Goal: Task Accomplishment & Management: Manage account settings

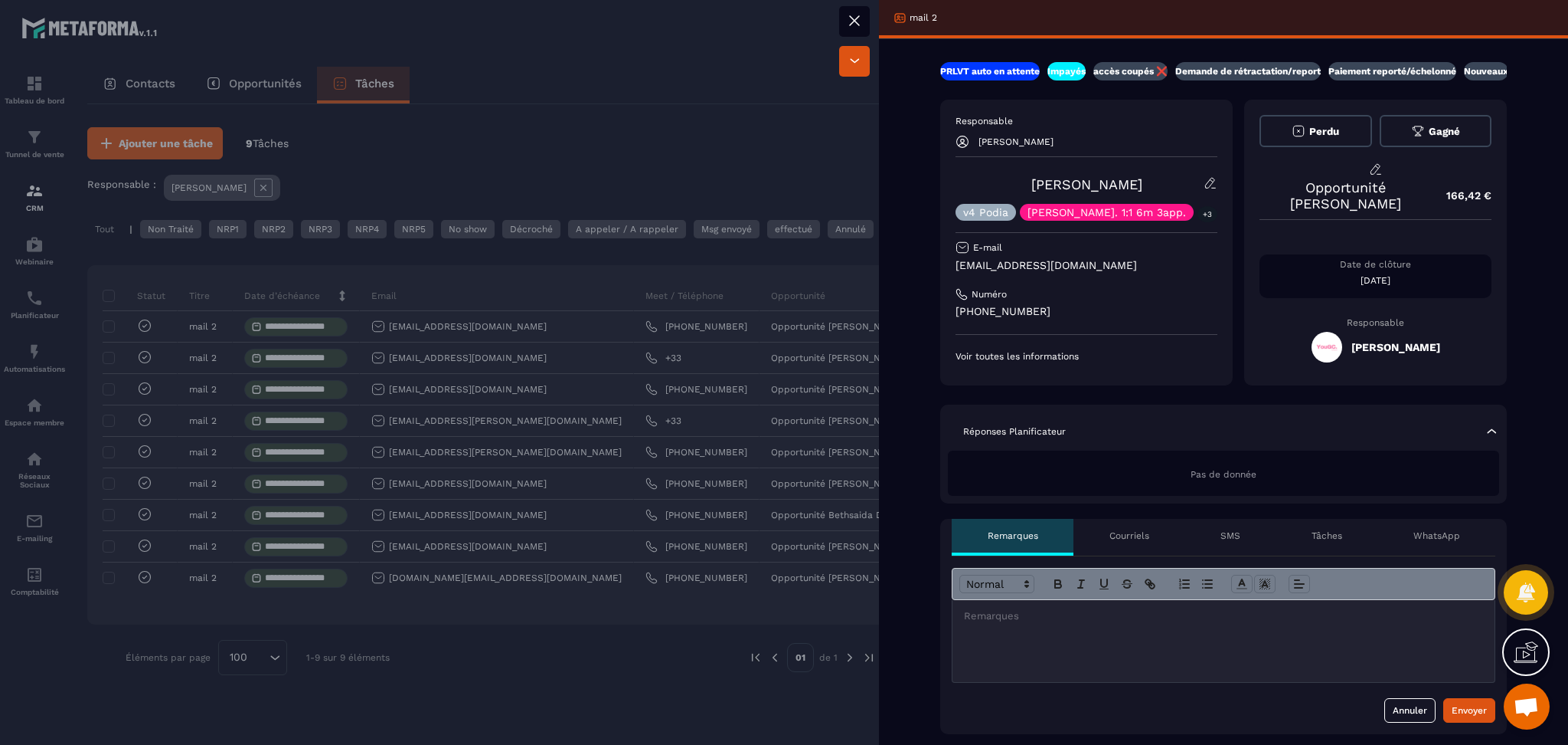
click at [1115, 71] on p "accès coupés ❌" at bounding box center [1130, 71] width 74 height 12
click at [1198, 220] on p "+3" at bounding box center [1207, 214] width 20 height 16
click at [529, 105] on div at bounding box center [784, 372] width 1568 height 745
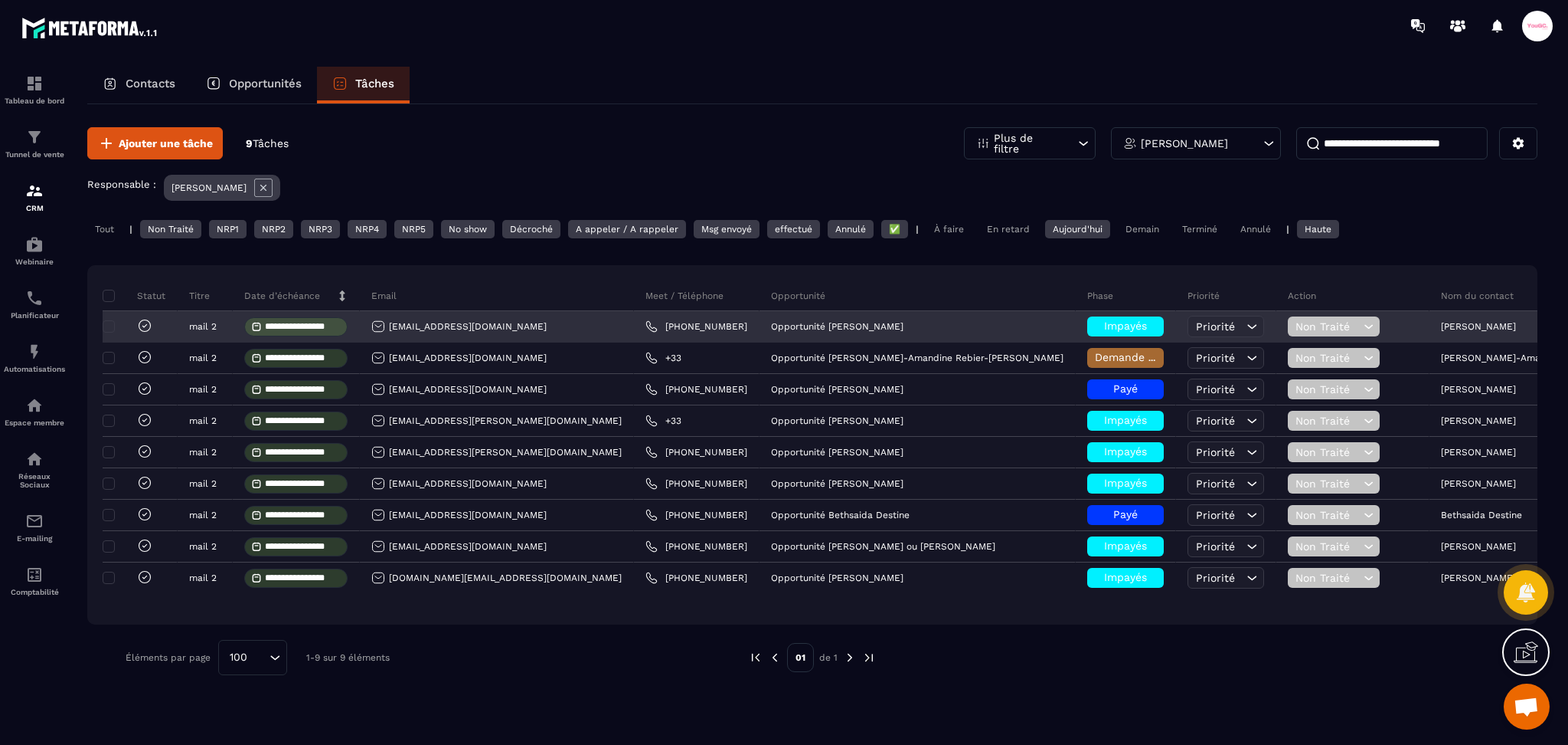
click at [519, 331] on div "[EMAIL_ADDRESS][DOMAIN_NAME]" at bounding box center [497, 327] width 274 height 30
click at [800, 335] on div "Opportunité [PERSON_NAME]" at bounding box center [917, 327] width 316 height 30
click at [776, 323] on p "Opportunité [PERSON_NAME]" at bounding box center [837, 326] width 132 height 10
click at [1441, 322] on p "[PERSON_NAME]" at bounding box center [1478, 326] width 75 height 10
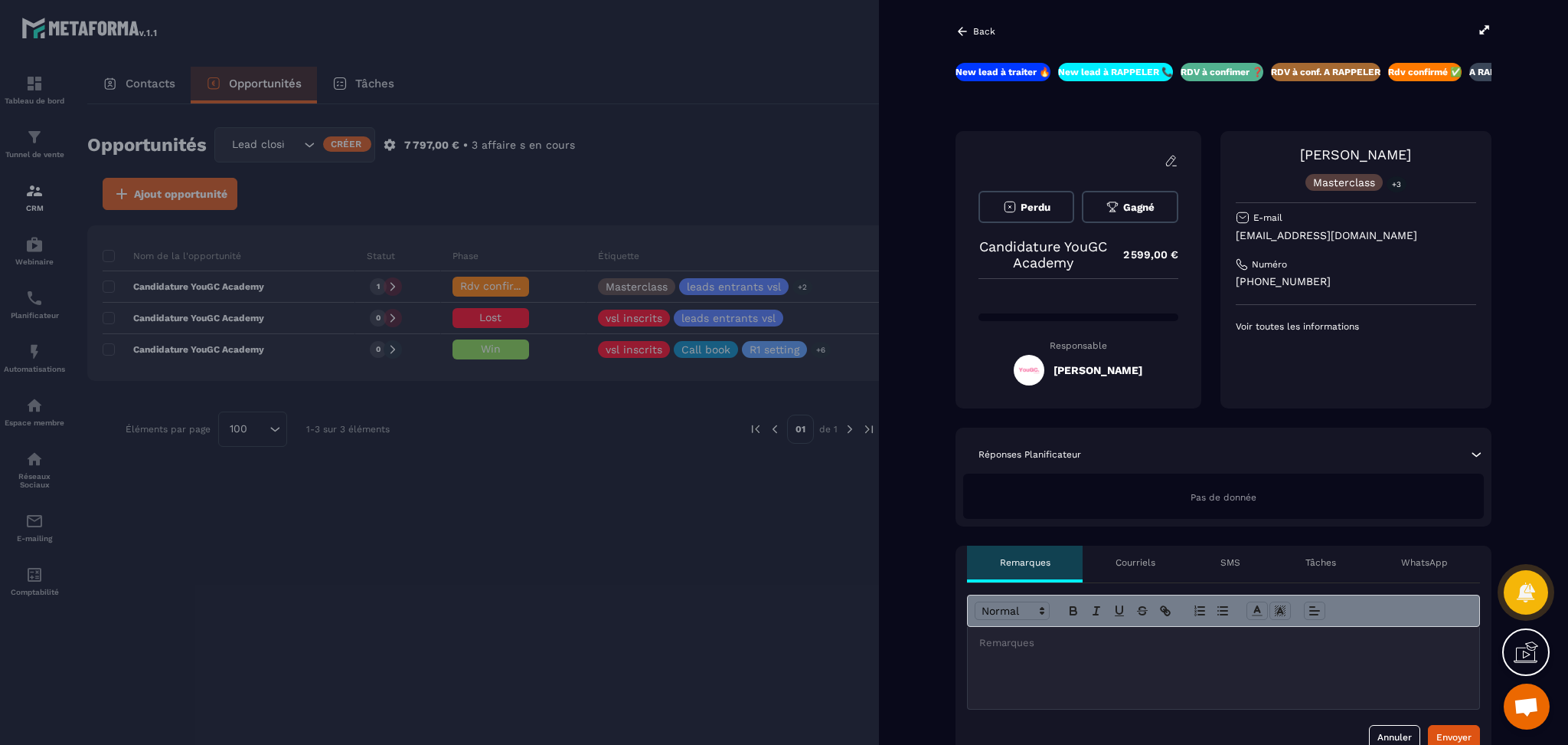
scroll to position [0, 210]
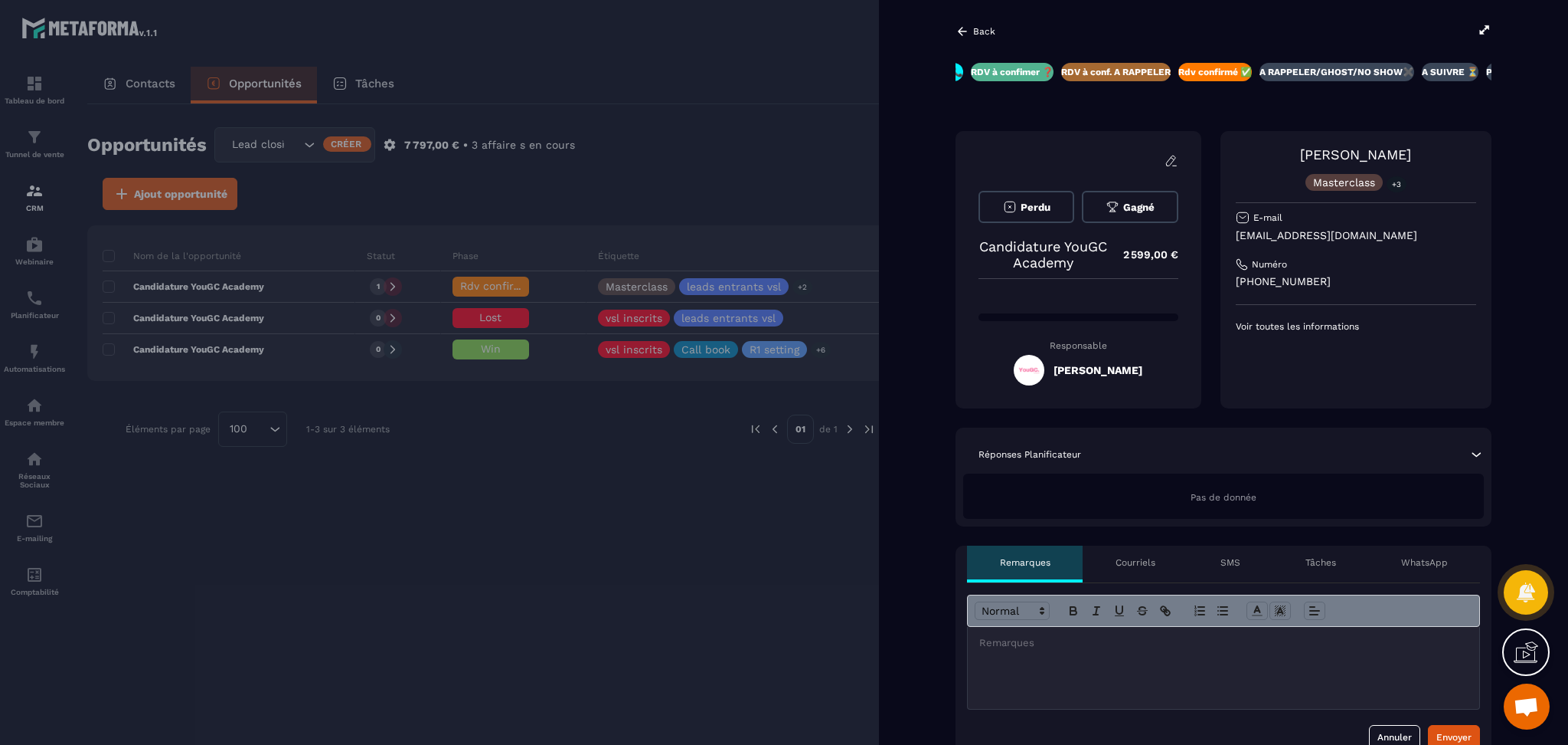
click at [410, 525] on div at bounding box center [784, 372] width 1568 height 745
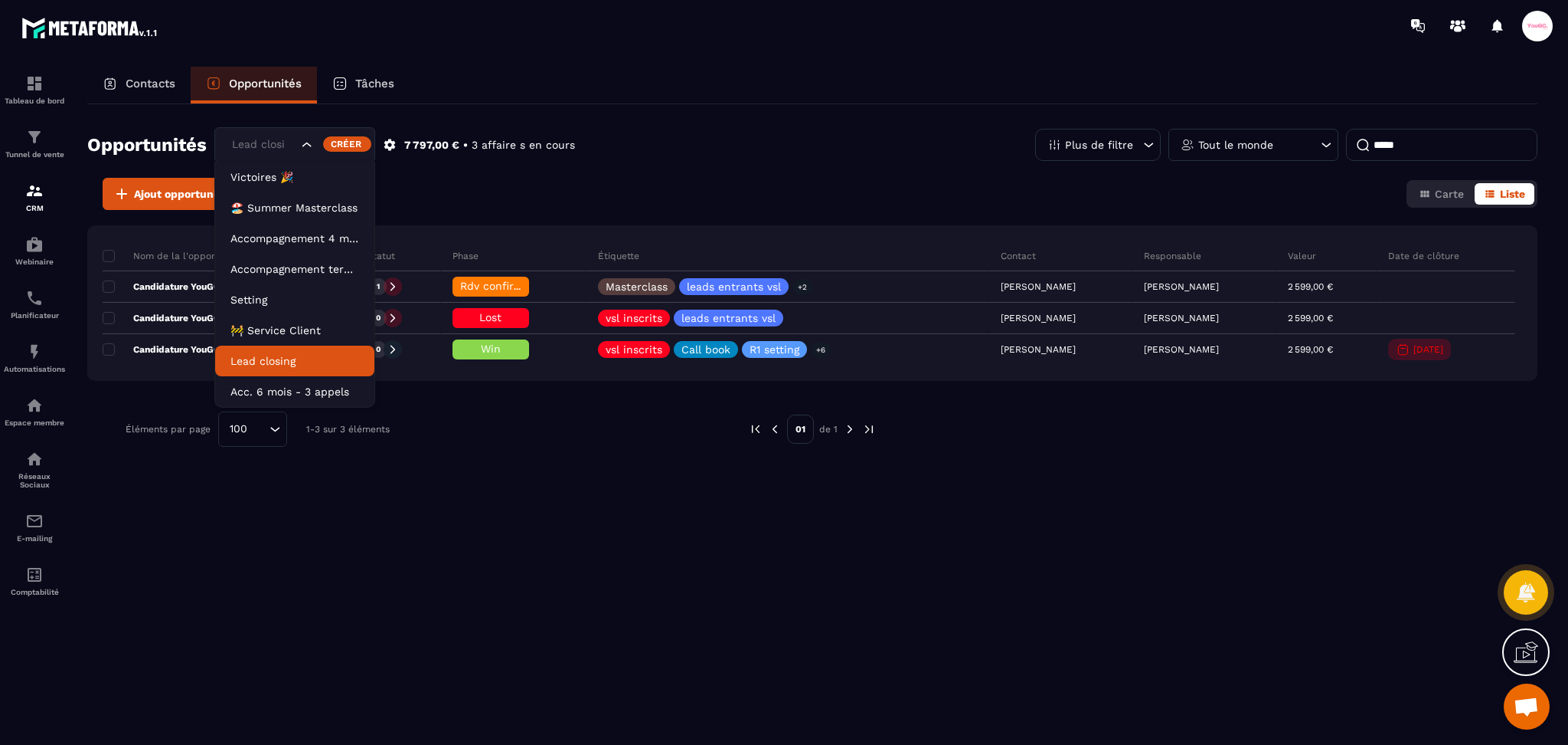
click at [284, 135] on div "Lead closing" at bounding box center [294, 144] width 161 height 35
click at [283, 325] on p "🚧 Service Client" at bounding box center [294, 330] width 128 height 15
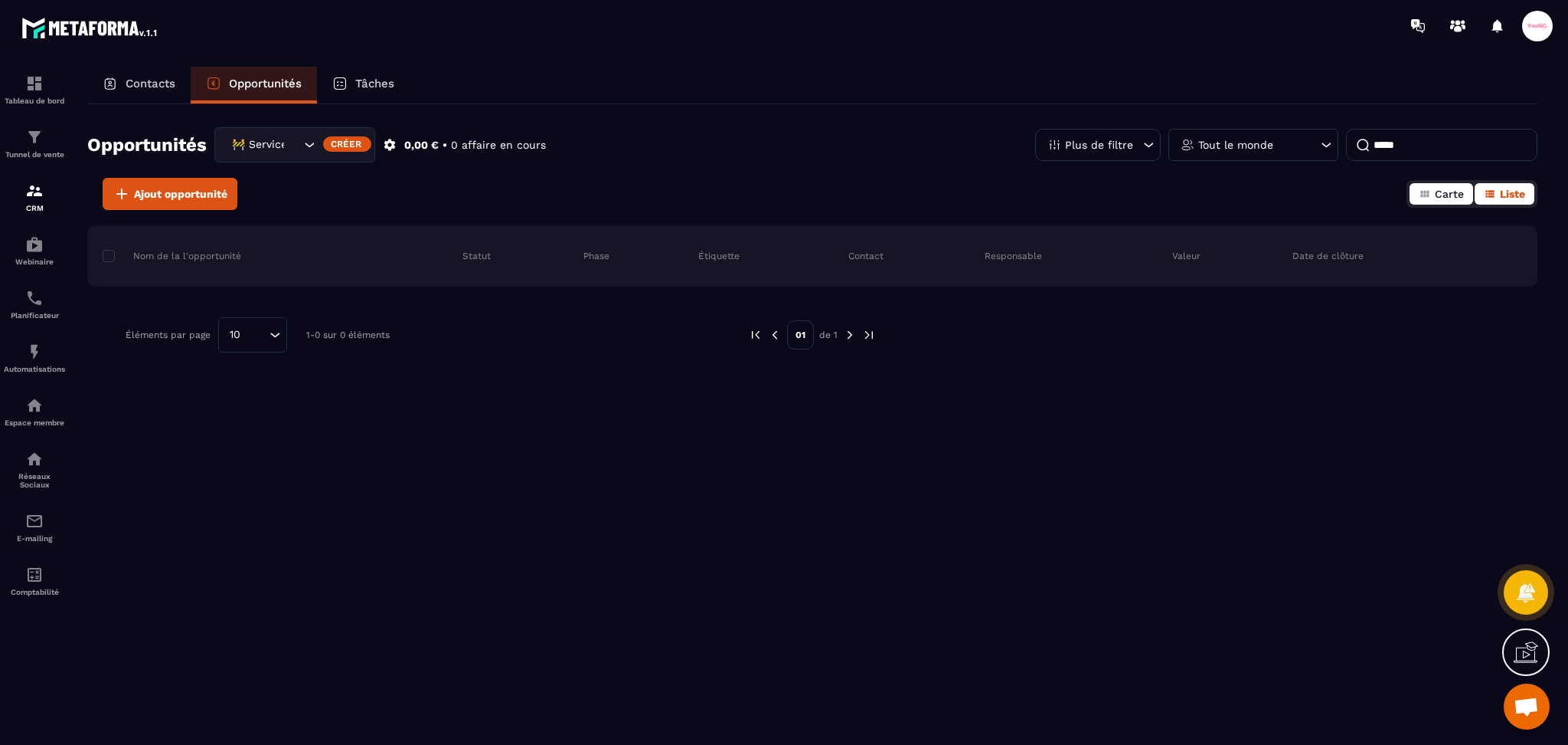
click at [1430, 196] on button "Carte" at bounding box center [1441, 194] width 64 height 22
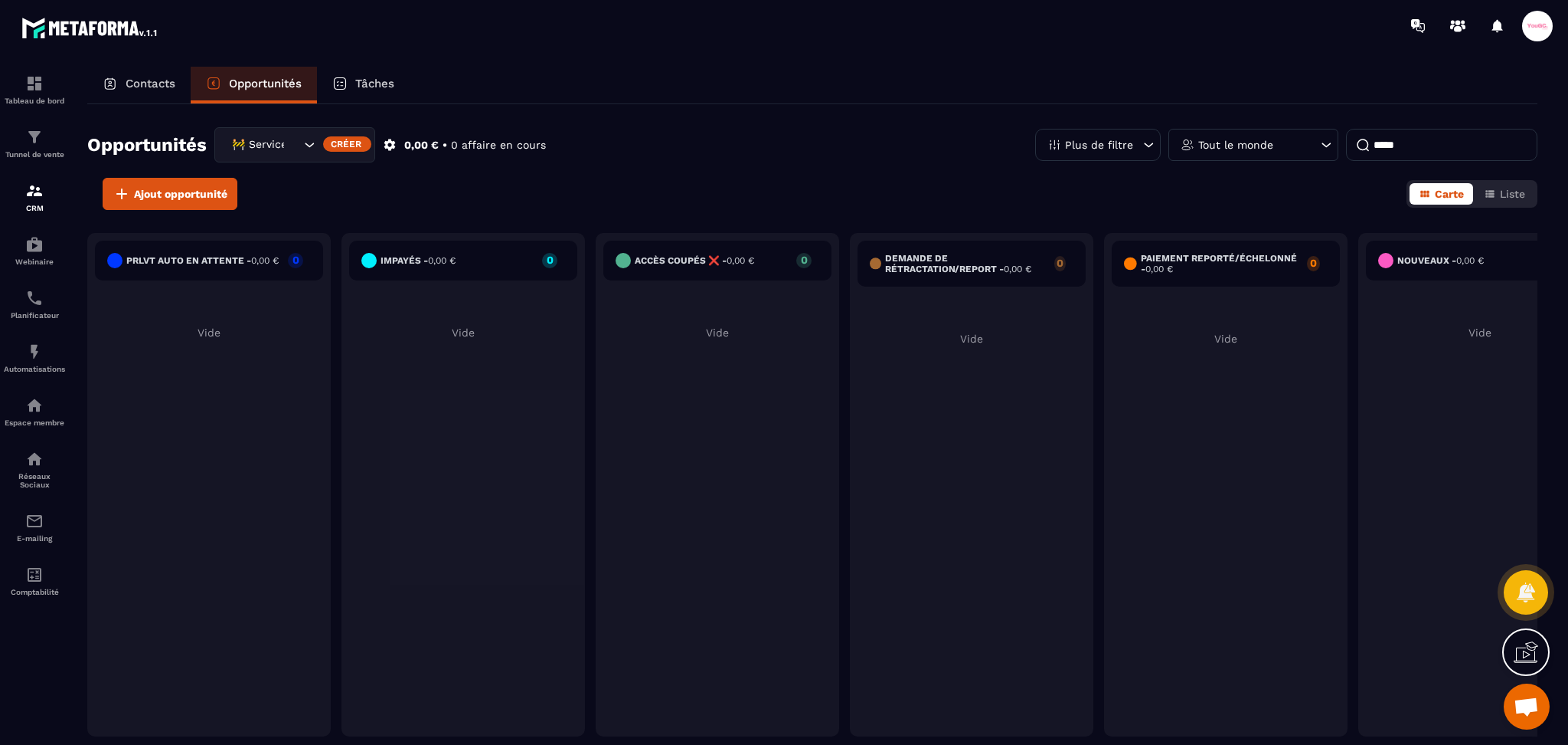
click at [1519, 178] on div "Ajout opportunité Carte Liste" at bounding box center [812, 194] width 1450 height 32
click at [1521, 180] on div "Carte Liste" at bounding box center [1472, 193] width 131 height 28
click at [1287, 144] on div "Tout le monde" at bounding box center [1253, 144] width 170 height 32
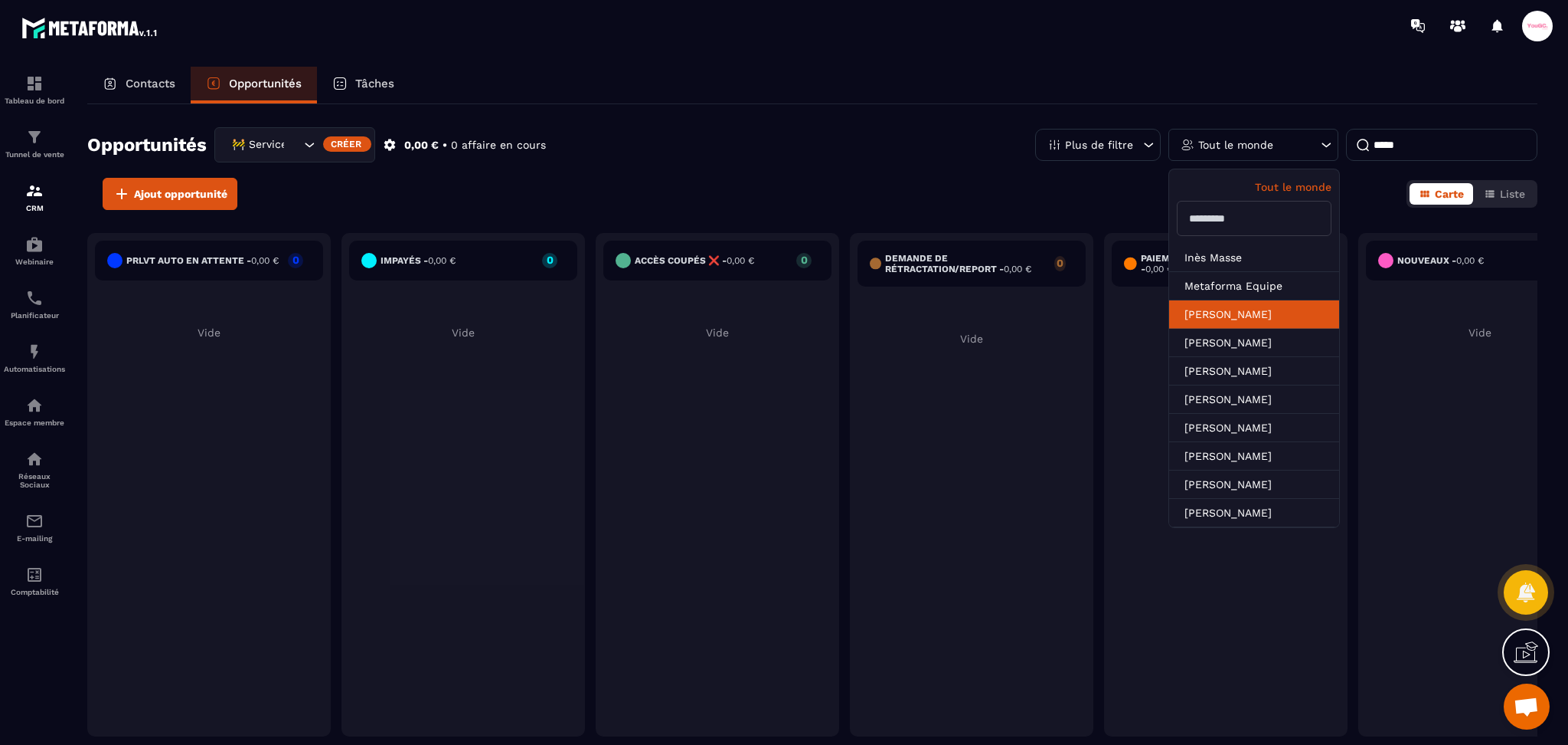
click at [1246, 329] on li "[PERSON_NAME]" at bounding box center [1254, 343] width 170 height 29
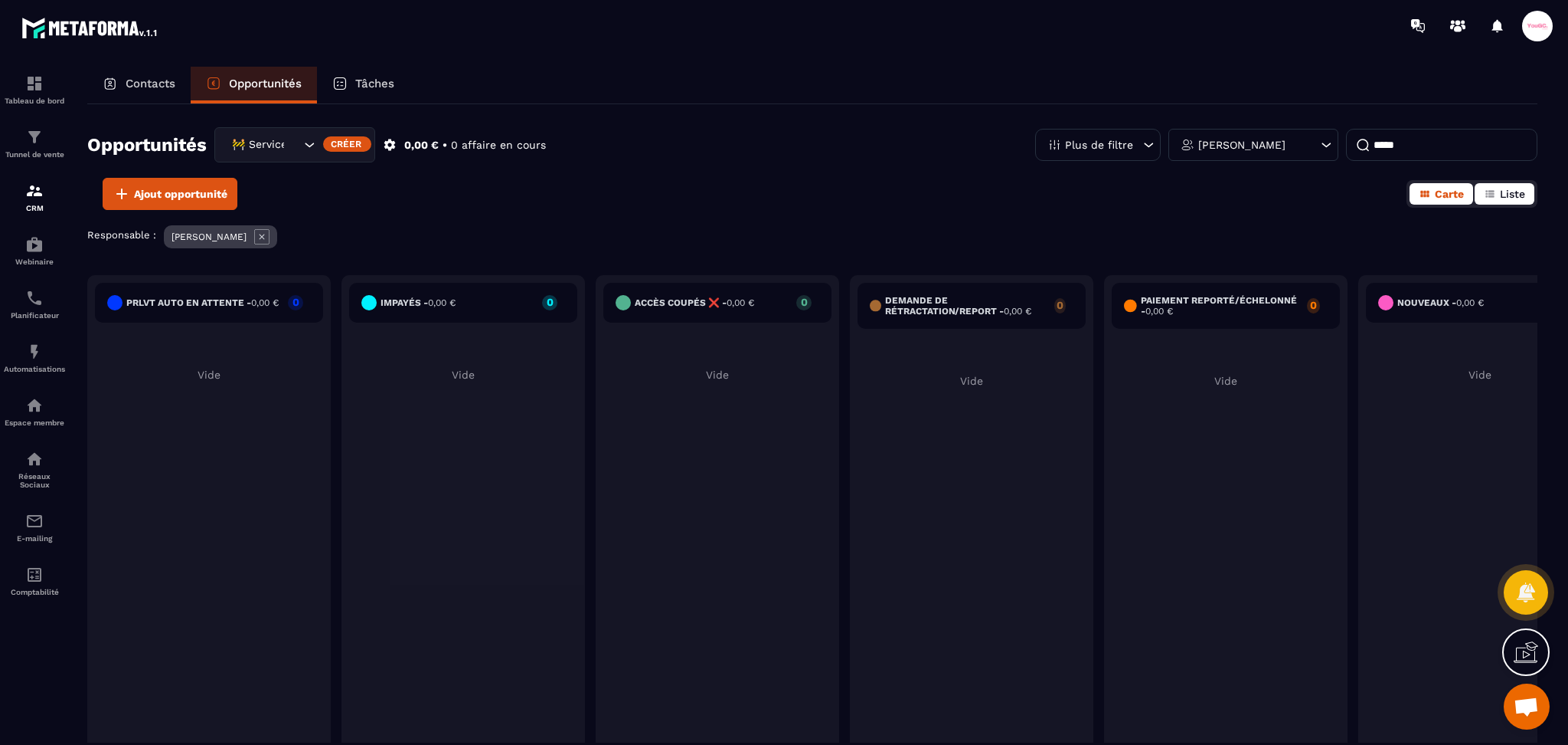
click at [1499, 200] on button "Liste" at bounding box center [1504, 194] width 60 height 22
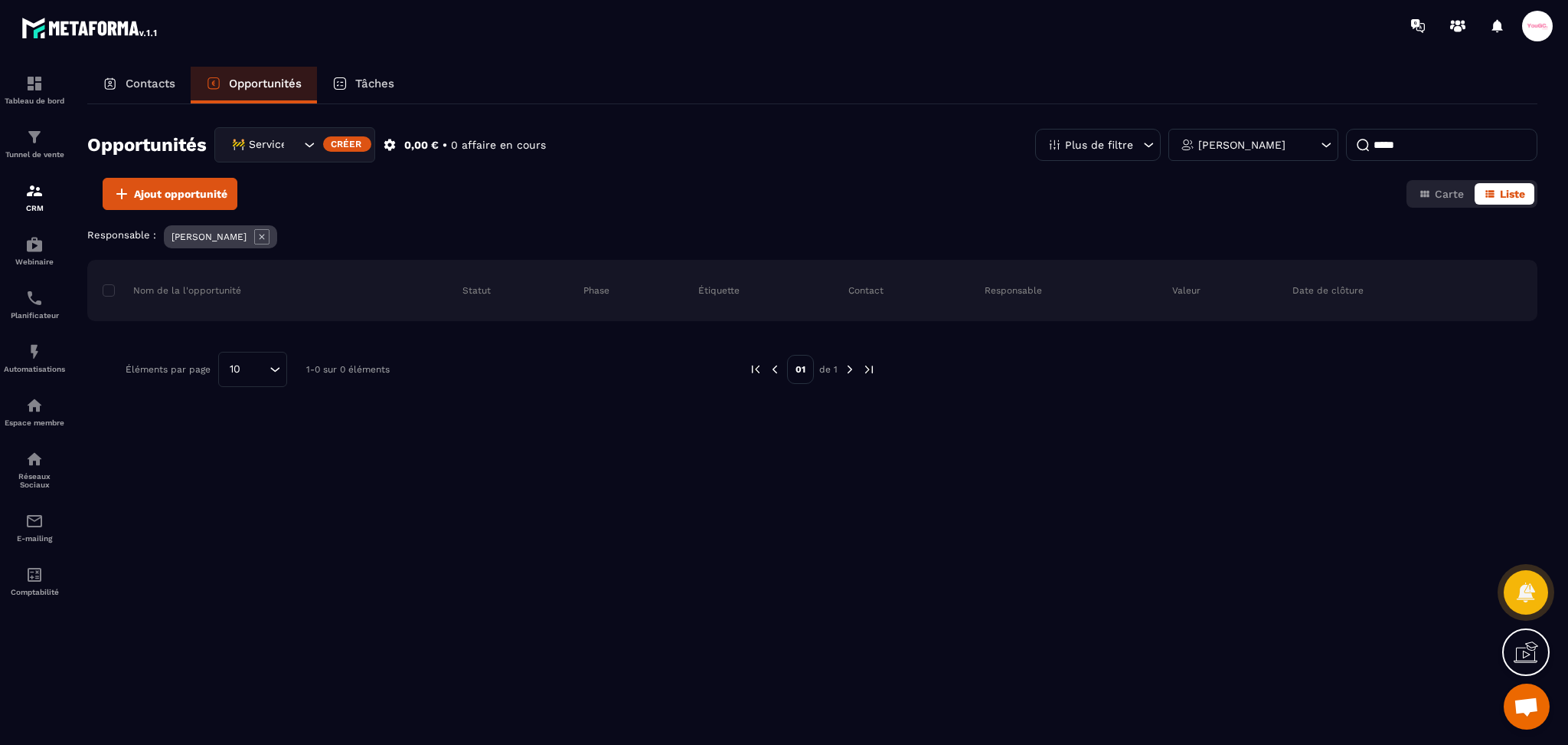
drag, startPoint x: 1422, startPoint y: 136, endPoint x: 1228, endPoint y: 139, distance: 194.0
click at [1228, 139] on div "Plus de filtre Marjorie Falempin *****" at bounding box center [1286, 144] width 502 height 32
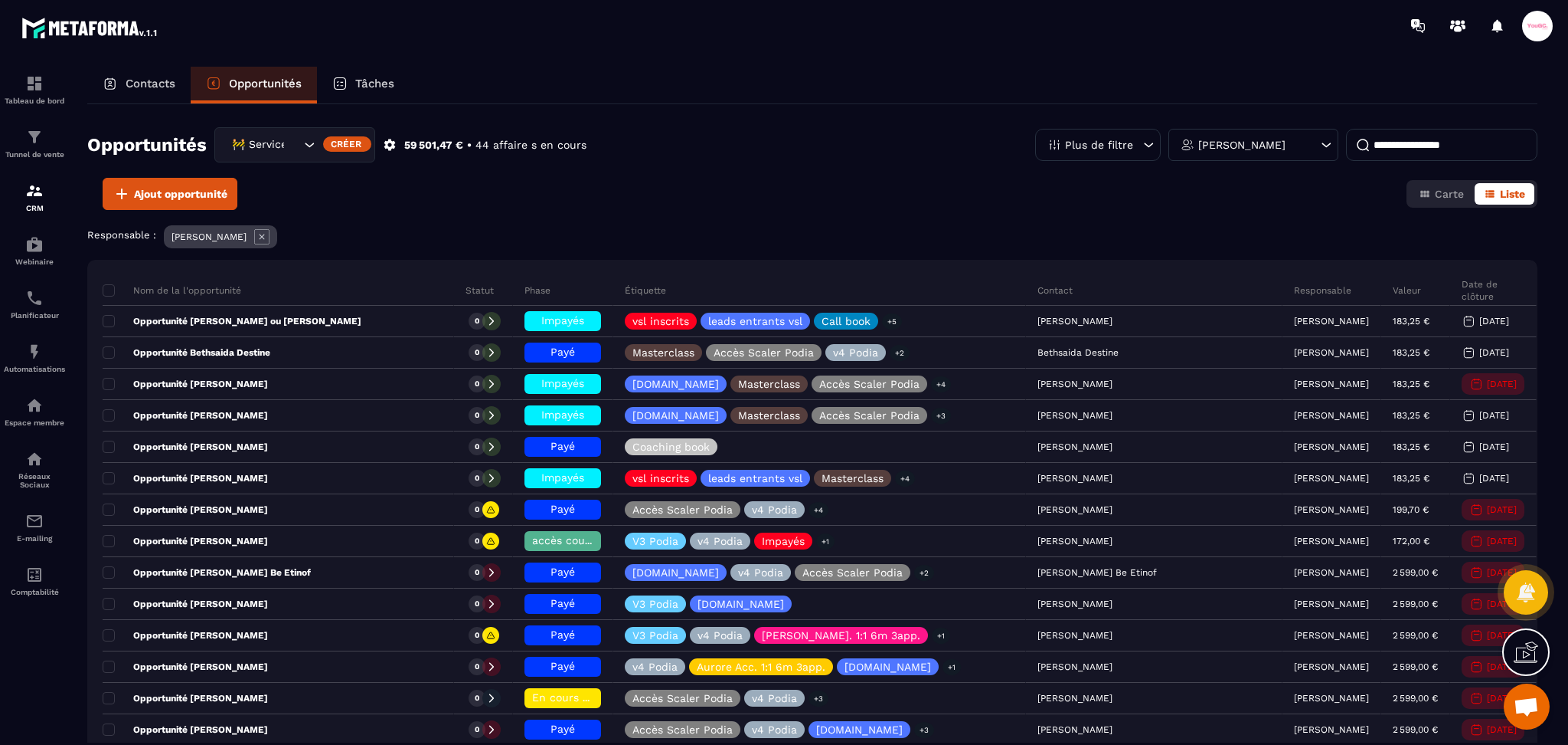
click at [1147, 148] on icon at bounding box center [1148, 144] width 15 height 15
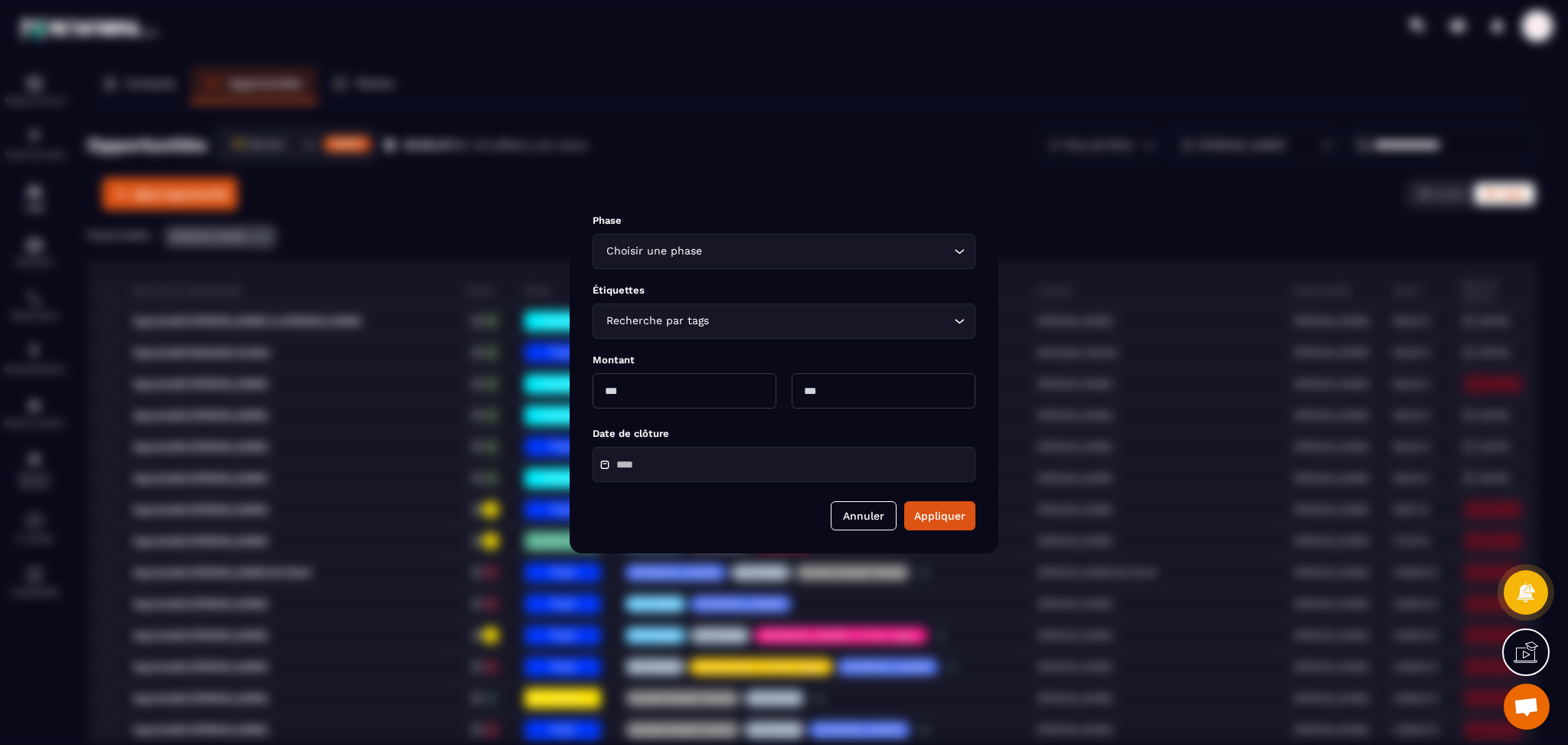
click at [758, 252] on input "Search for option" at bounding box center [827, 252] width 245 height 17
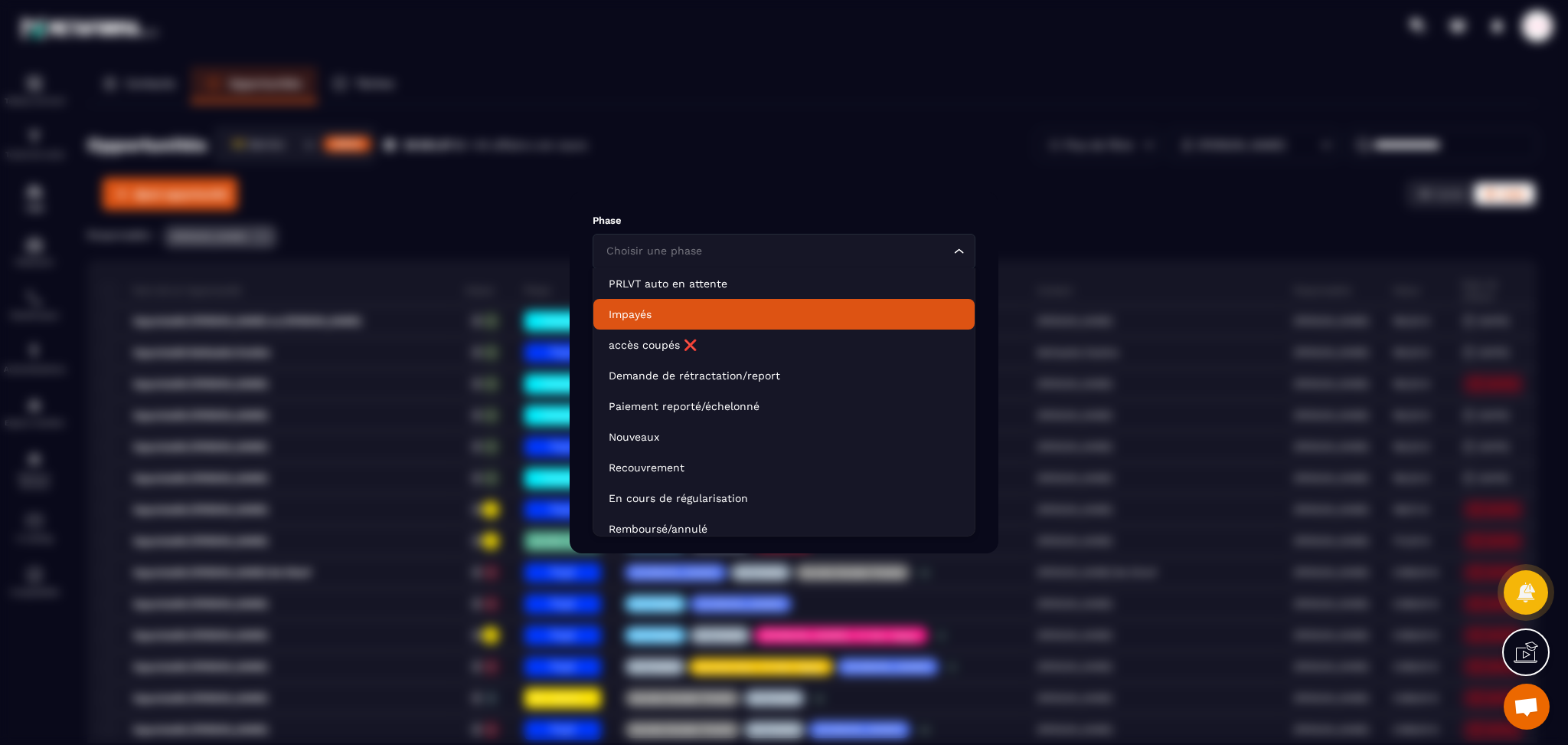
click at [666, 301] on li "Impayés" at bounding box center [784, 314] width 381 height 30
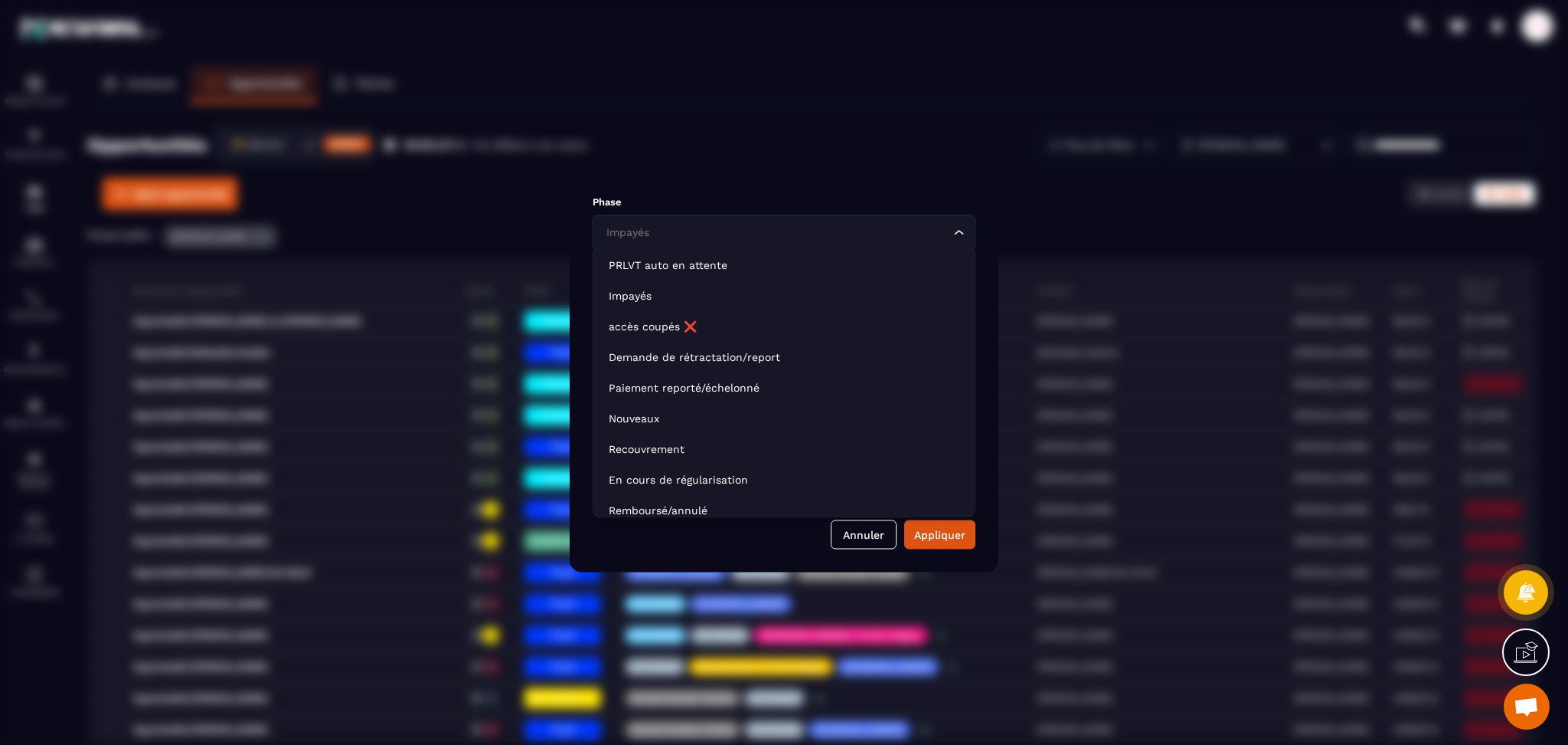
click at [716, 226] on input "Search for option" at bounding box center [776, 233] width 348 height 17
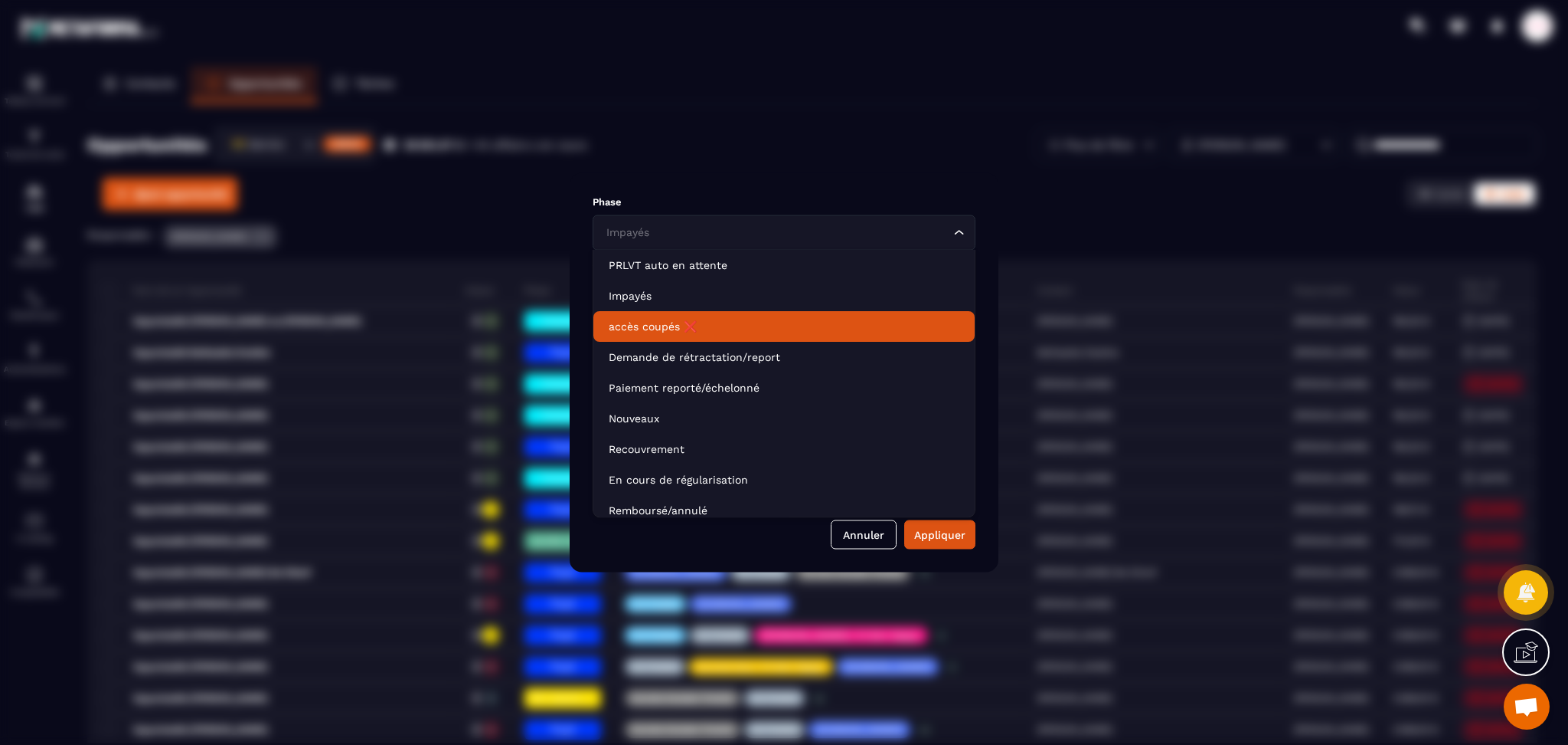
click at [677, 318] on p "accès coupés ❌" at bounding box center [784, 326] width 350 height 15
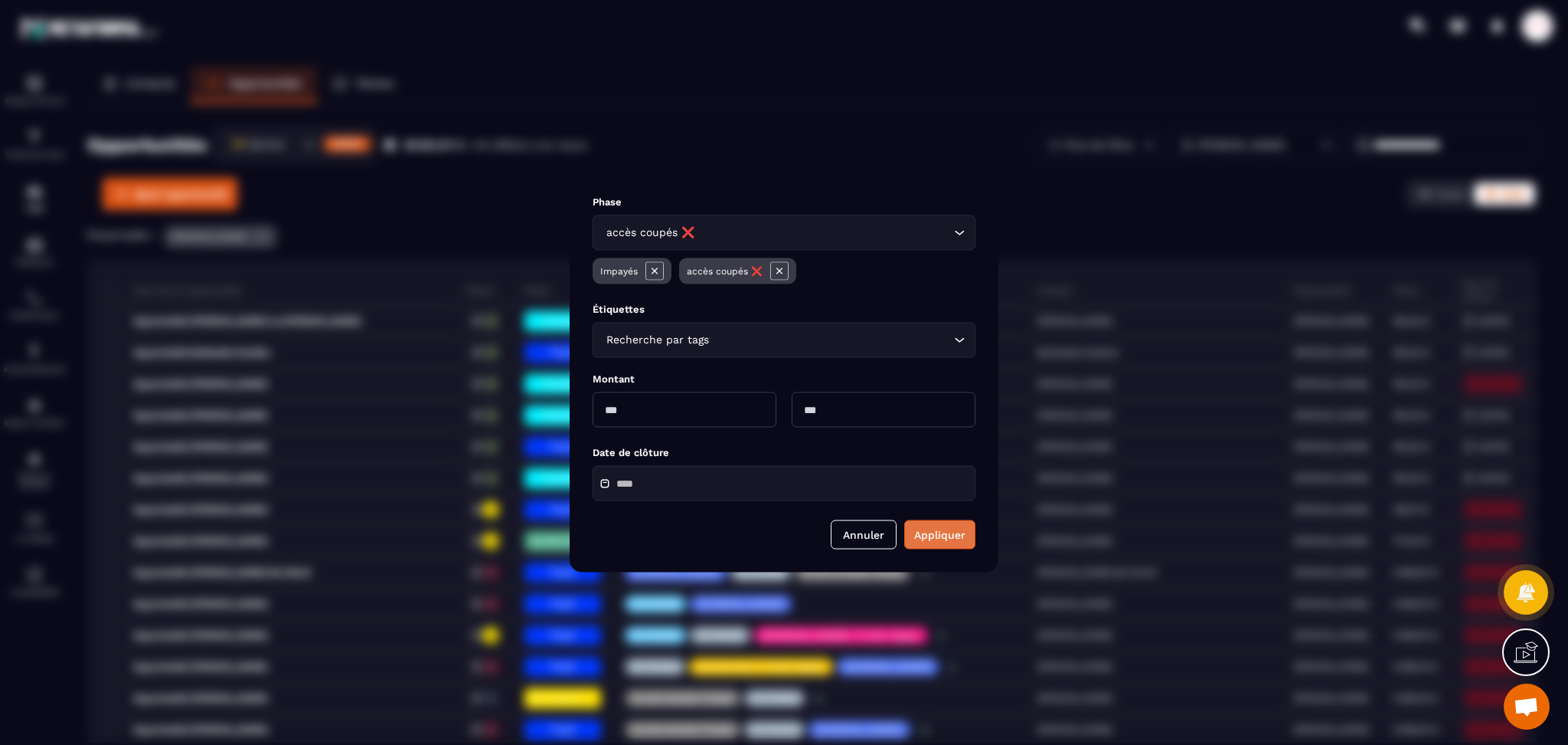
click at [954, 534] on button "Appliquer" at bounding box center [939, 534] width 71 height 29
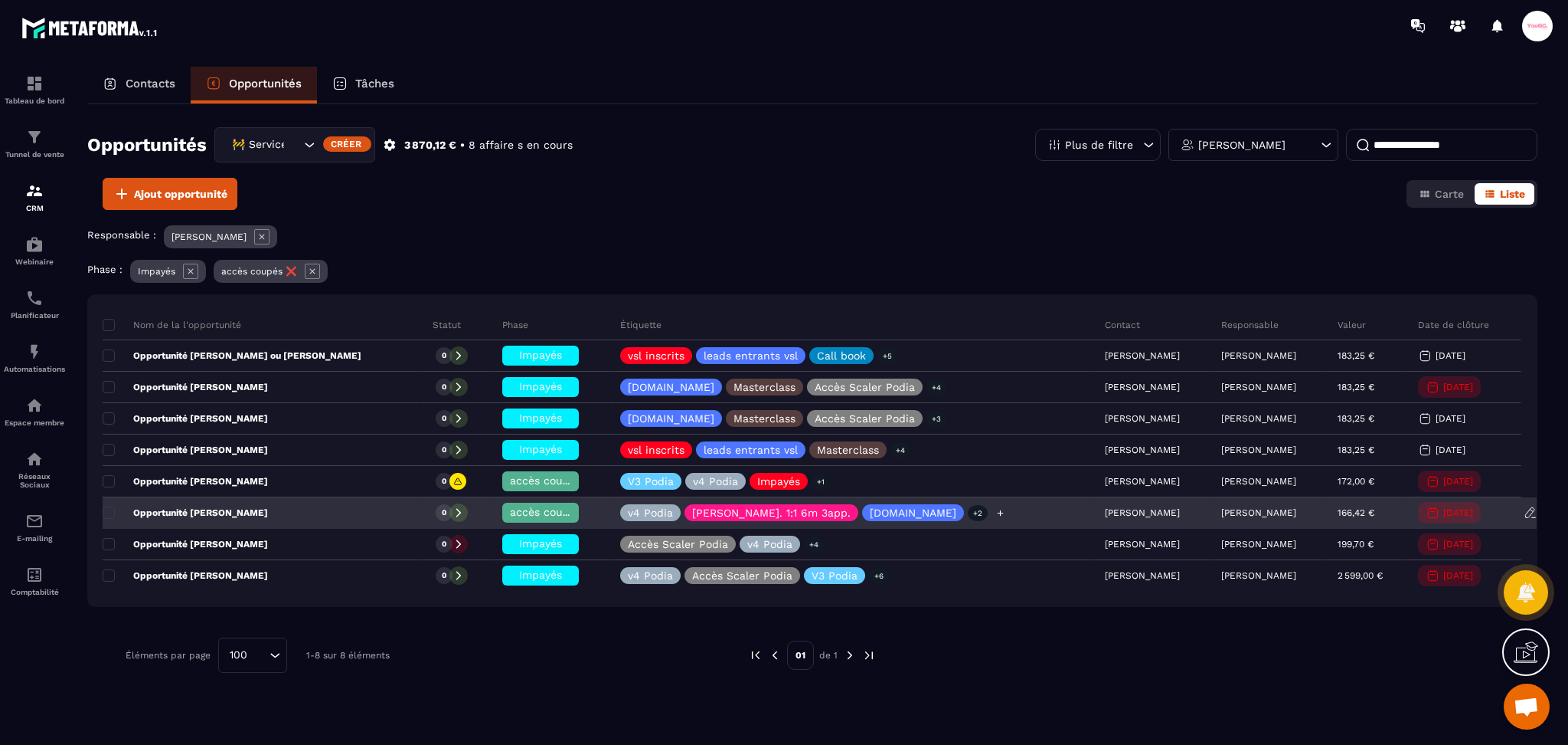
click at [995, 510] on icon at bounding box center [1000, 512] width 9 height 10
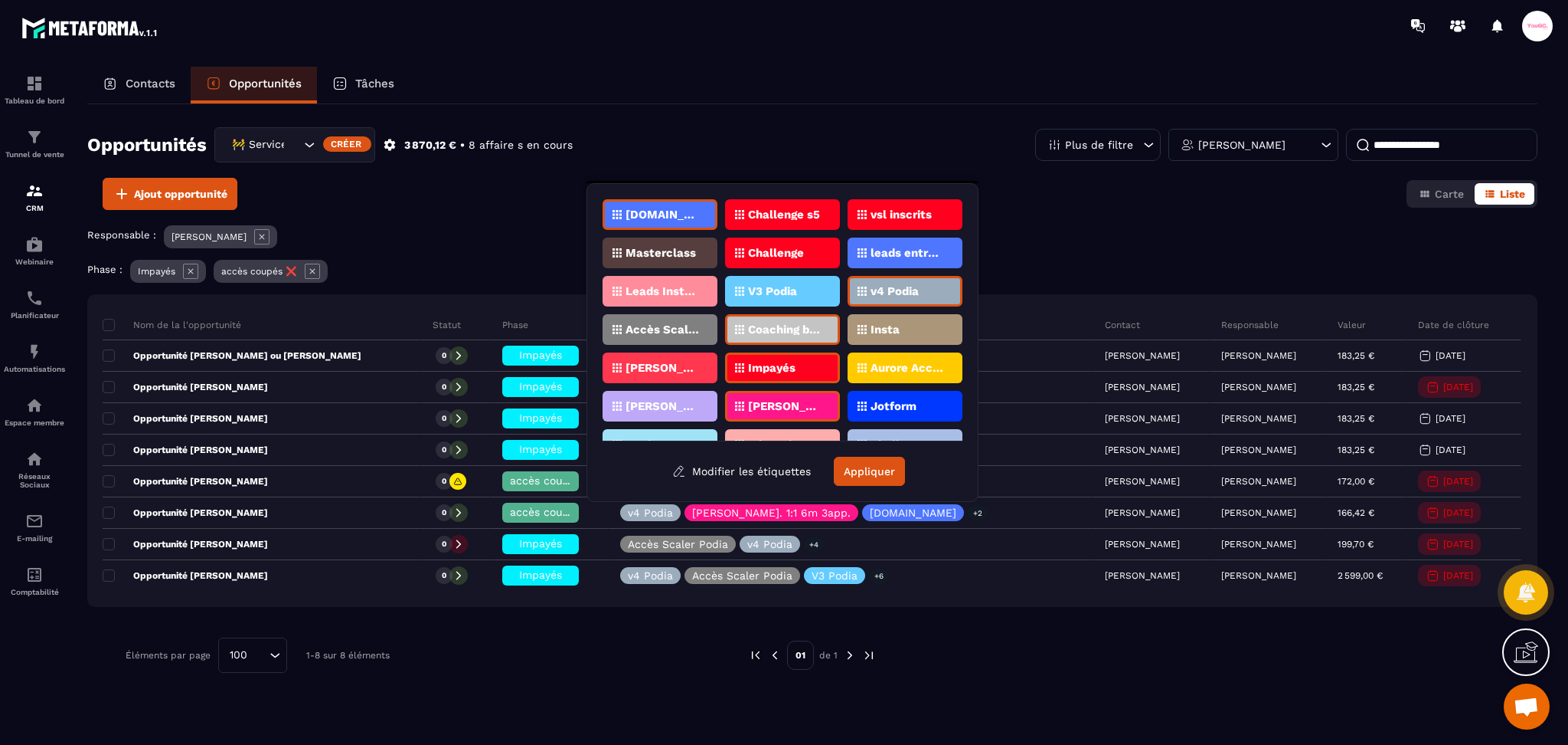
click at [736, 353] on div "Impayés" at bounding box center [782, 368] width 115 height 30
click at [786, 362] on p "Impayés" at bounding box center [772, 367] width 47 height 10
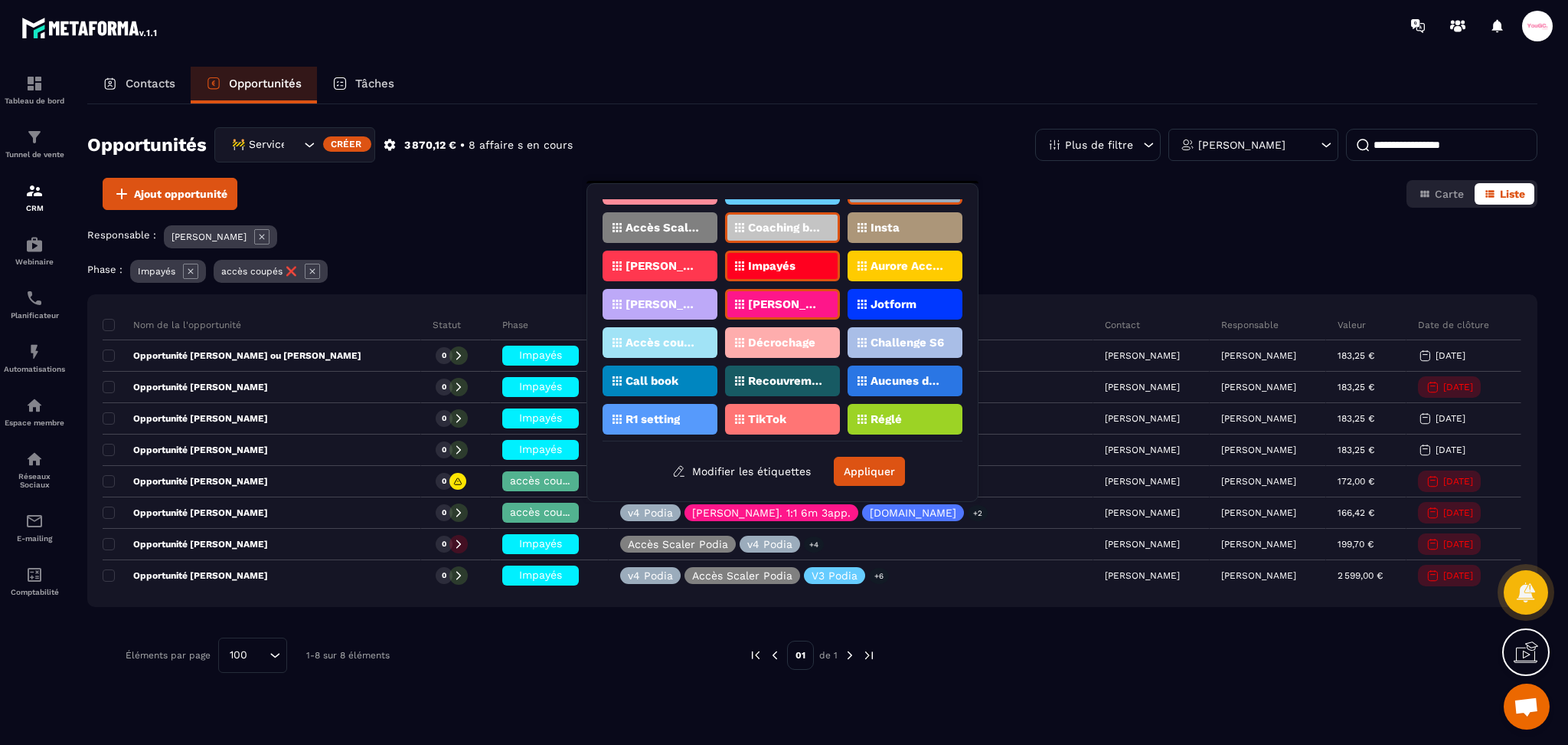
click at [725, 342] on div "Accès coupés ✖️" at bounding box center [782, 342] width 115 height 30
click at [882, 475] on button "Appliquer" at bounding box center [869, 470] width 71 height 29
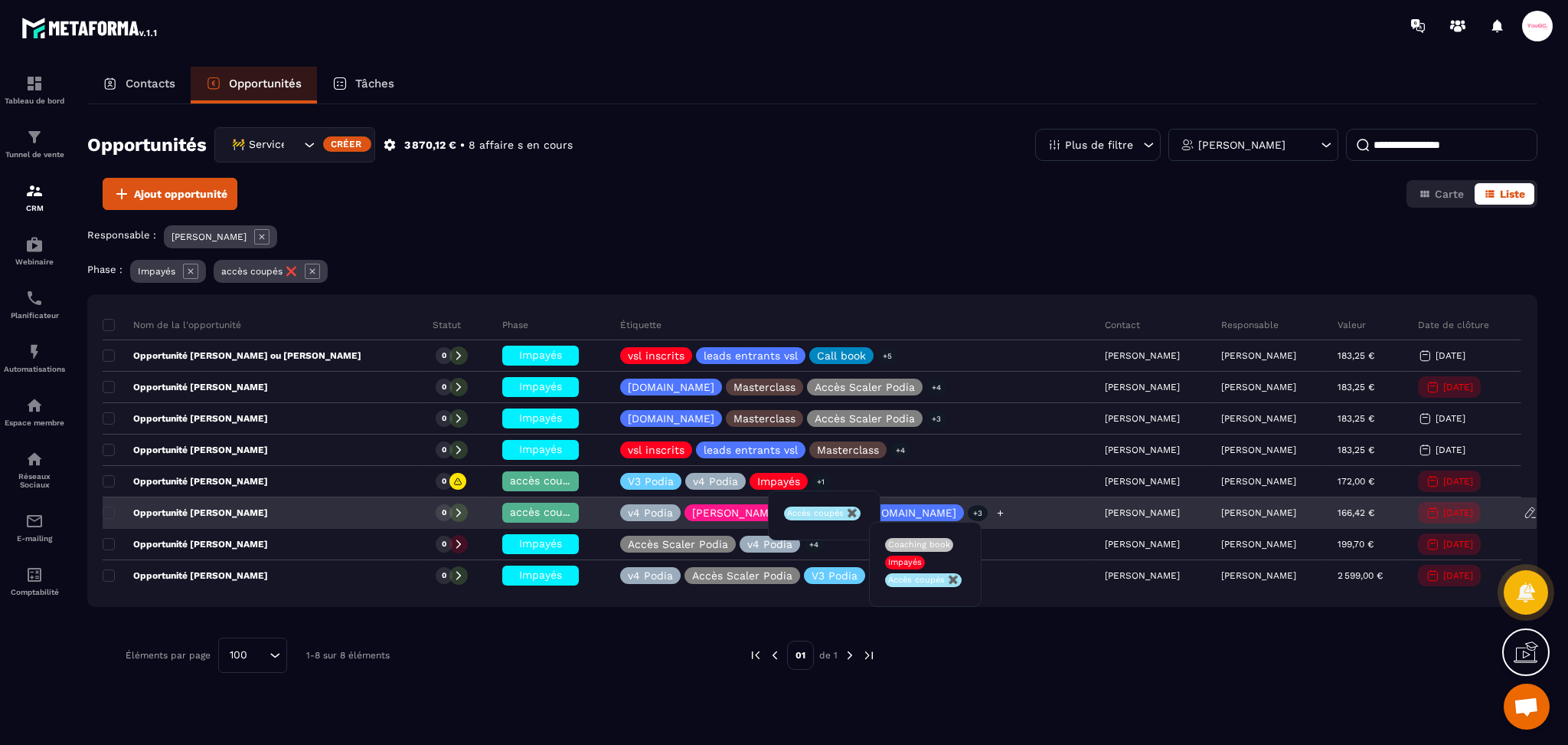
click at [968, 516] on p "+3" at bounding box center [977, 512] width 20 height 16
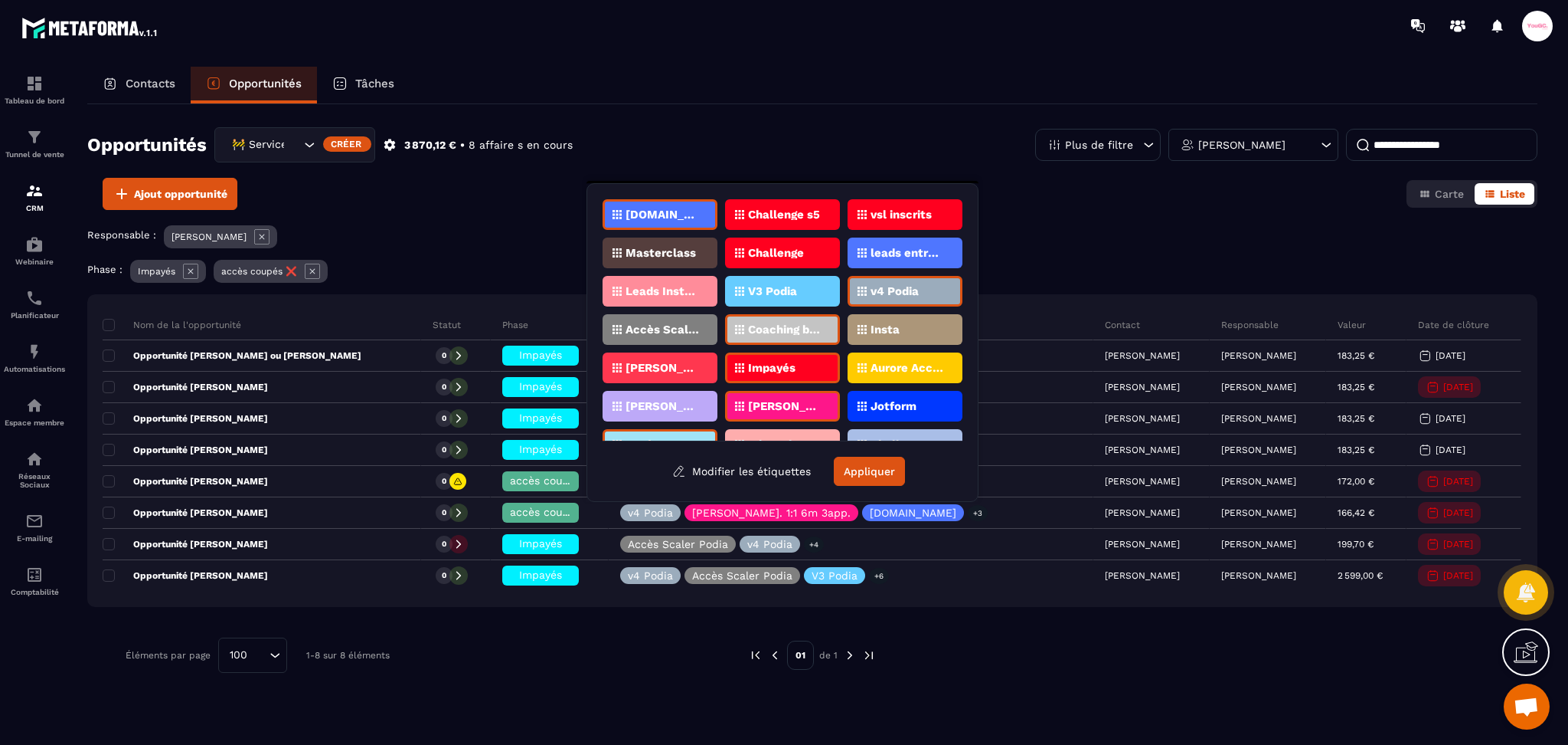
click at [665, 429] on div "Accès coupés ✖️" at bounding box center [659, 444] width 115 height 30
click at [861, 470] on button "Appliquer" at bounding box center [869, 470] width 71 height 29
